Goal: Task Accomplishment & Management: Complete application form

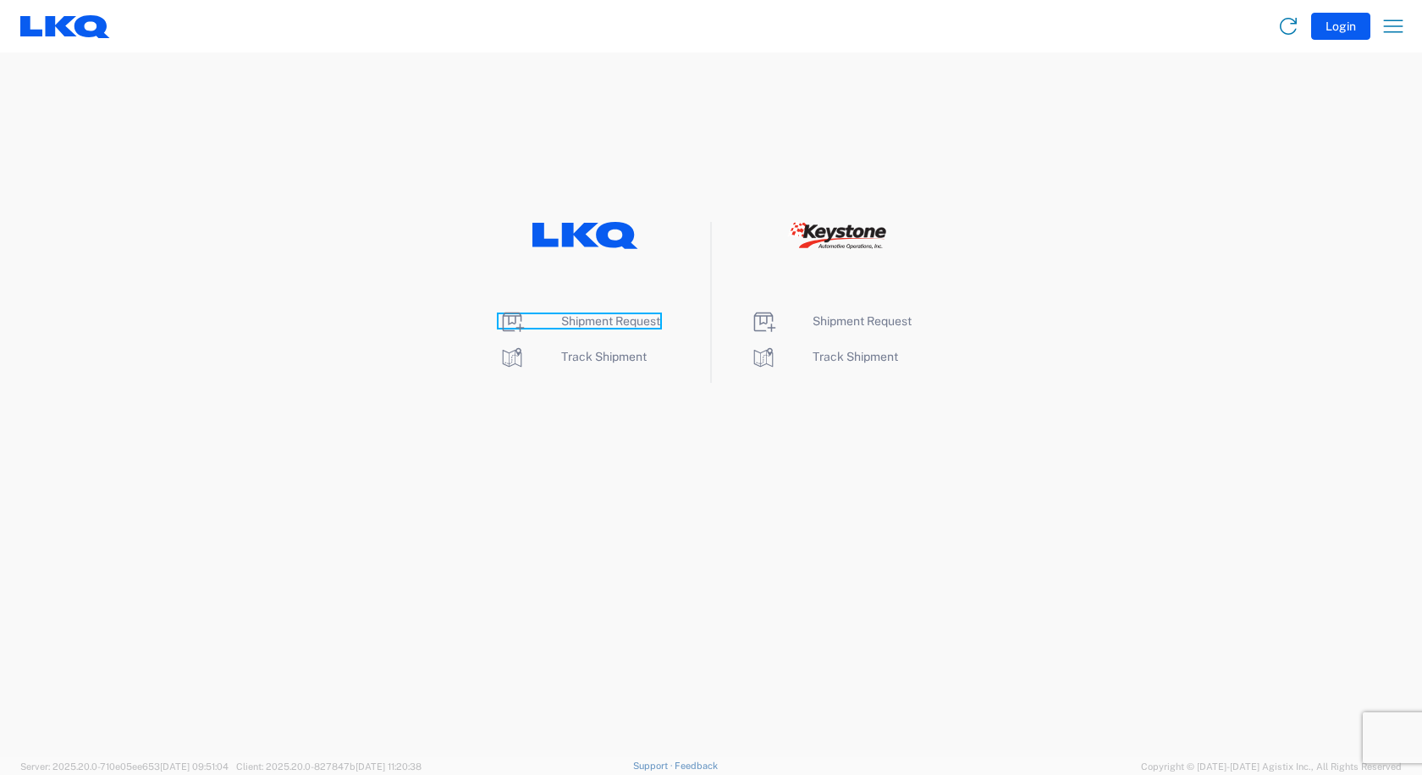
click at [604, 326] on span "Shipment Request" at bounding box center [610, 321] width 99 height 14
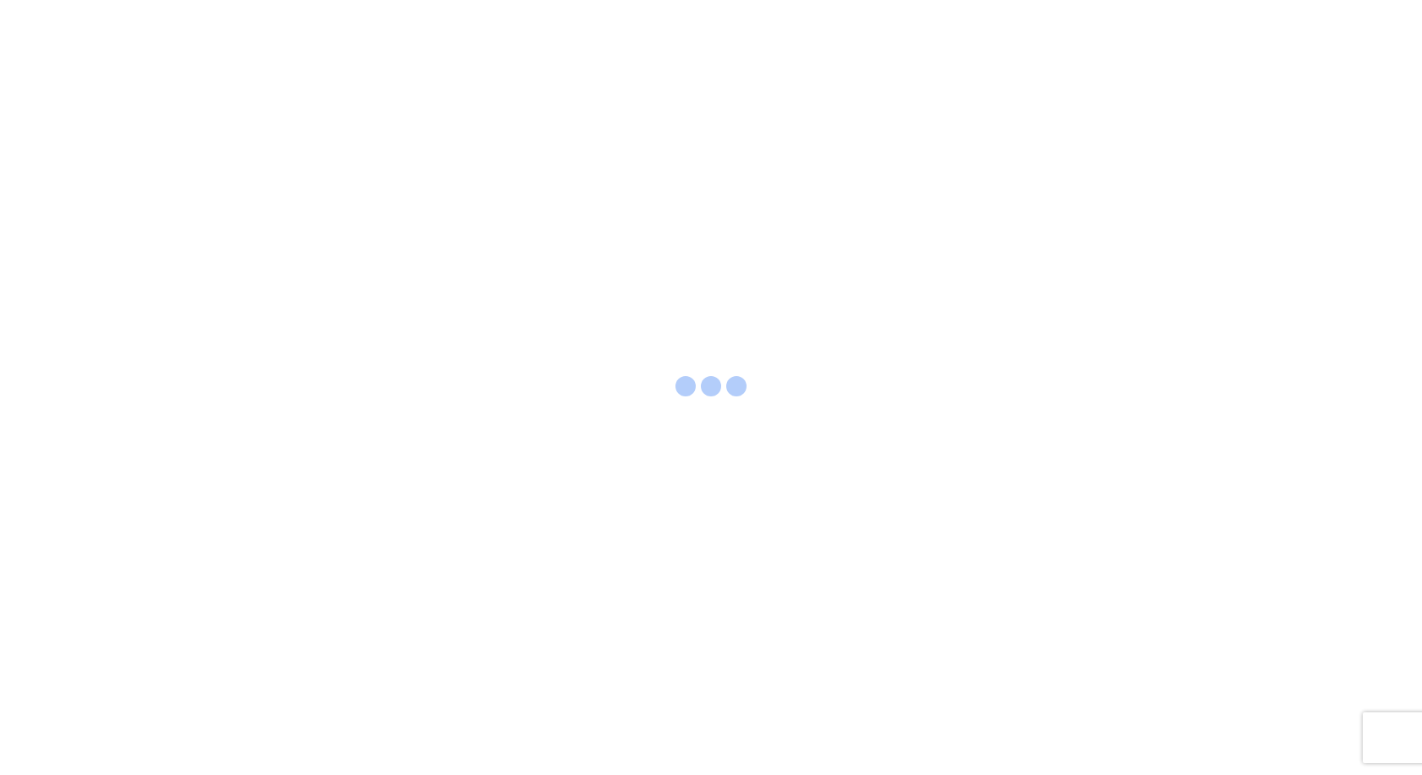
select select "FULL"
select select "LBS"
select select "IN"
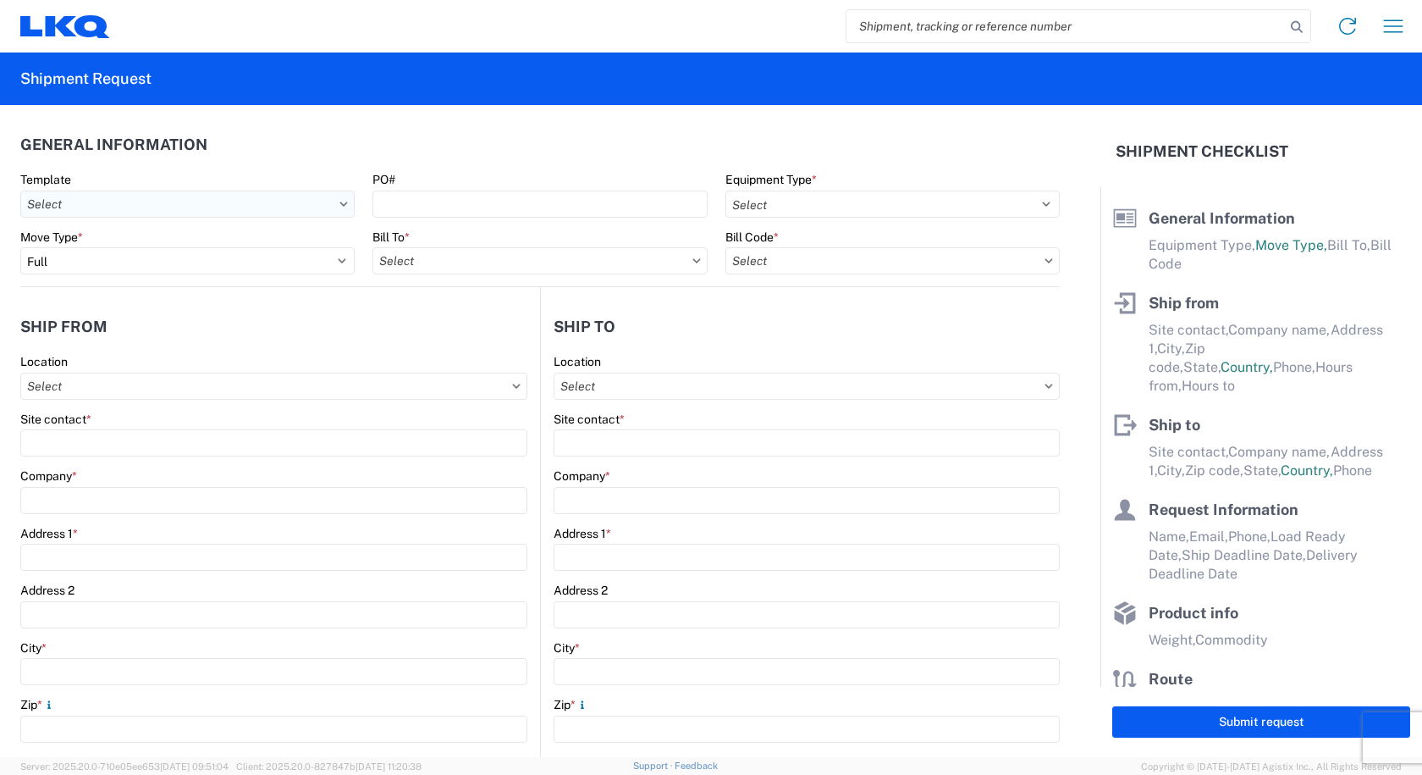
click at [329, 199] on input "text" at bounding box center [187, 203] width 334 height 27
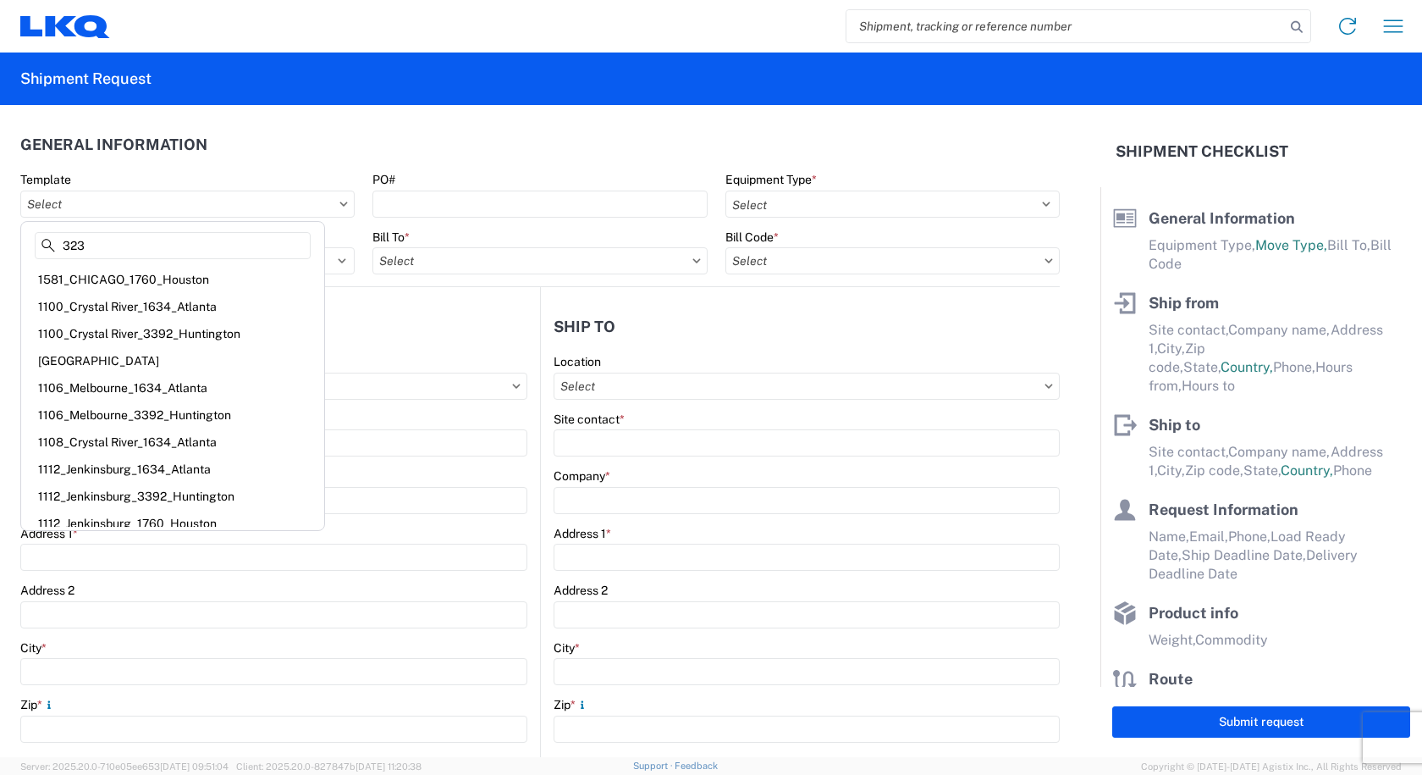
type input "3238"
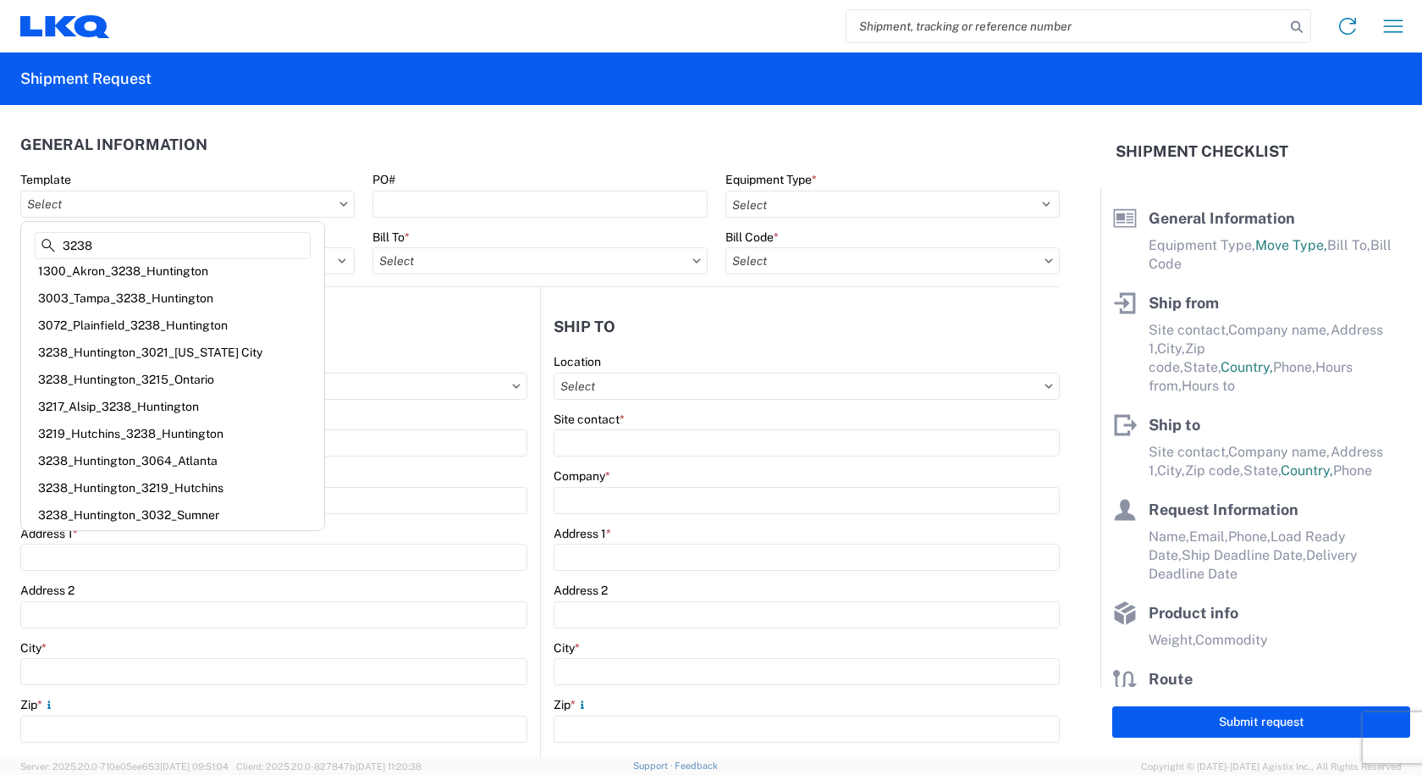
scroll to position [10, 0]
drag, startPoint x: 111, startPoint y: 240, endPoint x: -11, endPoint y: 233, distance: 122.1
click at [0, 233] on html "Home Shipment request Shipment tracking Shipment Request General Information Te…" at bounding box center [711, 387] width 1422 height 775
